Goal: Transaction & Acquisition: Purchase product/service

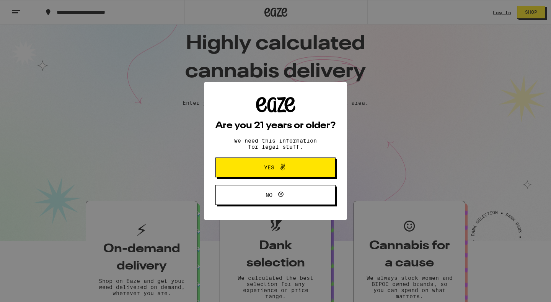
click at [311, 166] on button "Yes" at bounding box center [275, 168] width 120 height 20
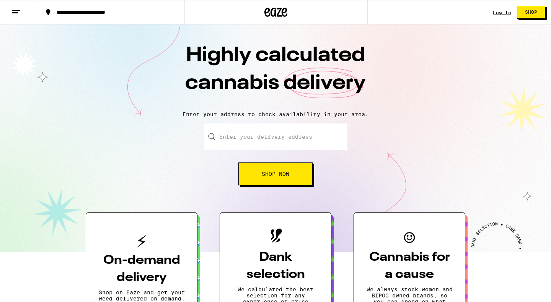
click at [281, 143] on input "Enter your delivery address" at bounding box center [275, 137] width 143 height 27
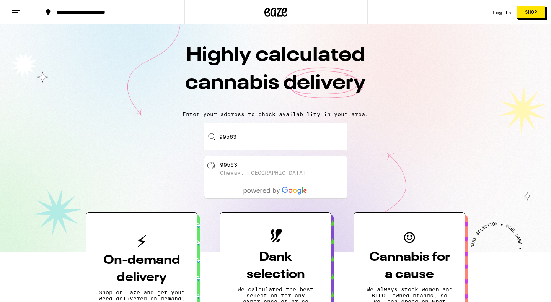
click at [292, 169] on div "99563 Chevak, [GEOGRAPHIC_DATA]" at bounding box center [288, 169] width 137 height 15
type input "Chevak, AK 99563"
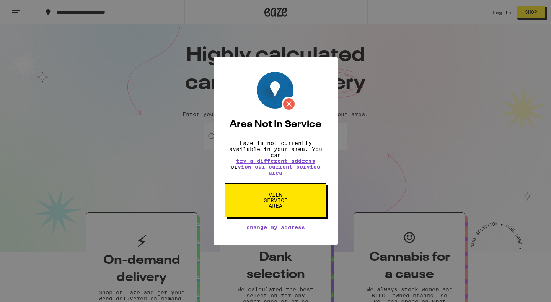
click at [329, 63] on img at bounding box center [331, 64] width 10 height 10
